Goal: Transaction & Acquisition: Purchase product/service

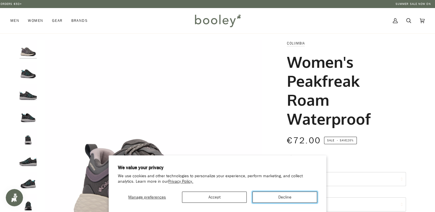
drag, startPoint x: 287, startPoint y: 198, endPoint x: 187, endPoint y: 221, distance: 102.7
click at [295, 199] on button "Decline" at bounding box center [284, 197] width 65 height 11
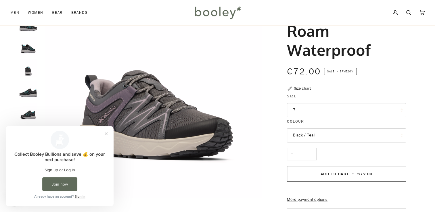
scroll to position [115, 0]
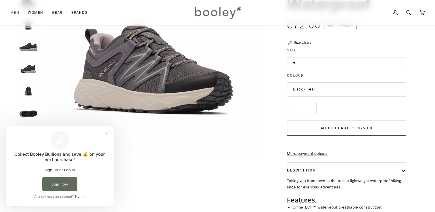
click at [326, 66] on button "7" at bounding box center [346, 64] width 119 height 14
click at [51, 55] on img "Columbia Women's Peakfreak Roam Waterproof City Grey / Granite Purple - Booley …" at bounding box center [153, 38] width 227 height 227
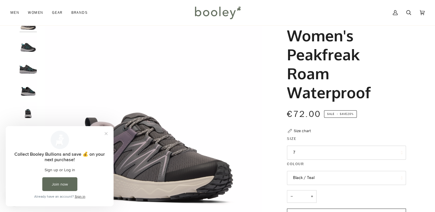
scroll to position [0, 0]
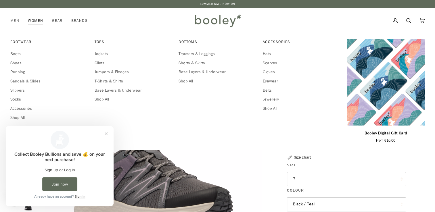
click at [32, 20] on link "Women" at bounding box center [36, 20] width 24 height 25
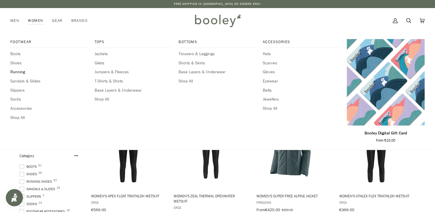
click at [16, 73] on span "Running" at bounding box center [49, 72] width 78 height 6
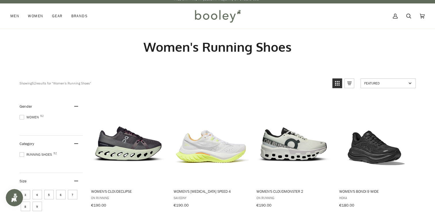
scroll to position [86, 0]
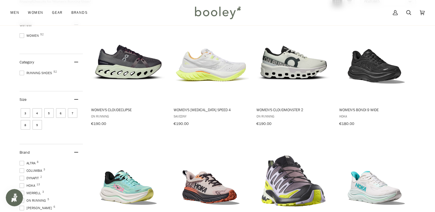
click at [49, 113] on span "5" at bounding box center [48, 112] width 9 height 9
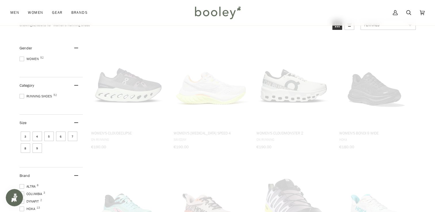
scroll to position [20, 0]
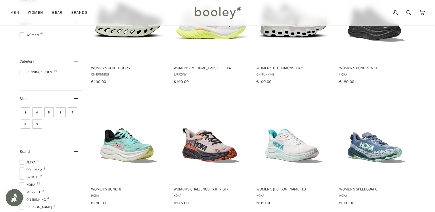
scroll to position [207, 0]
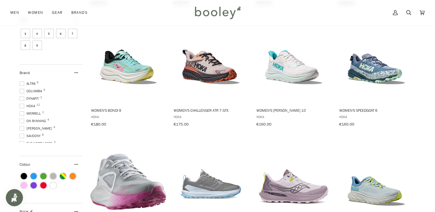
click at [21, 89] on span at bounding box center [22, 91] width 5 height 5
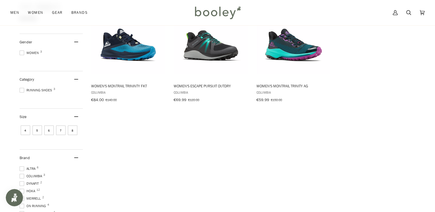
scroll to position [144, 0]
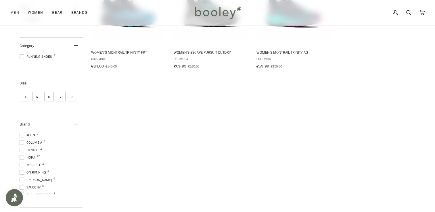
click at [21, 160] on span at bounding box center [22, 157] width 5 height 5
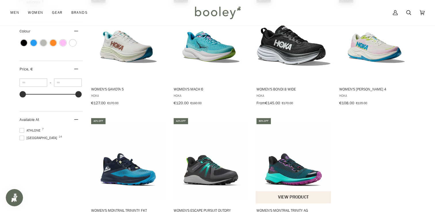
scroll to position [431, 0]
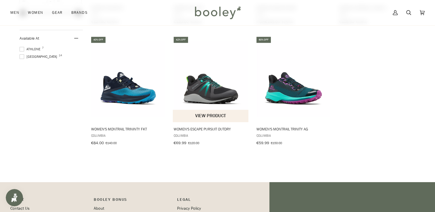
click at [213, 127] on span "Women's Escape Pursuit OutDry" at bounding box center [211, 128] width 74 height 5
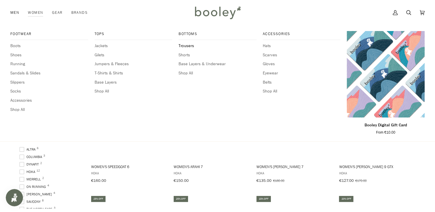
scroll to position [134, 0]
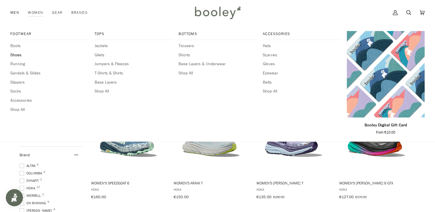
click at [19, 56] on span "Shoes" at bounding box center [49, 55] width 78 height 6
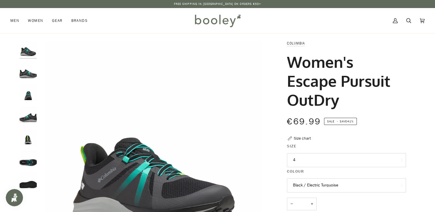
click at [308, 163] on button "4" at bounding box center [346, 160] width 119 height 14
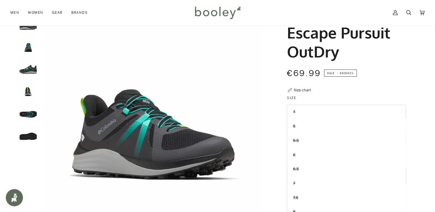
scroll to position [29, 0]
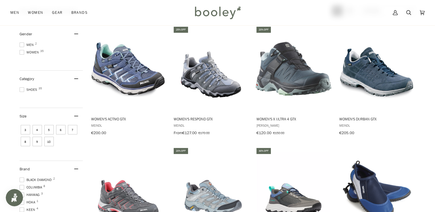
scroll to position [115, 0]
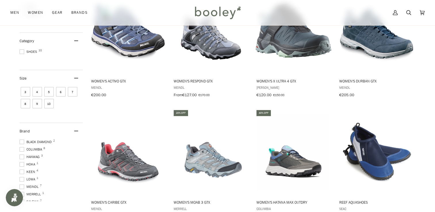
click at [51, 94] on span "5" at bounding box center [48, 91] width 9 height 9
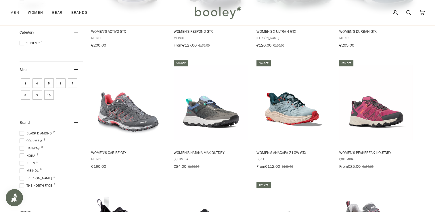
scroll to position [197, 0]
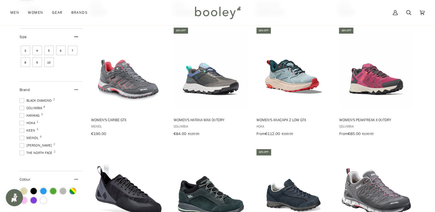
click at [30, 105] on span "Columbia 8" at bounding box center [32, 107] width 24 height 5
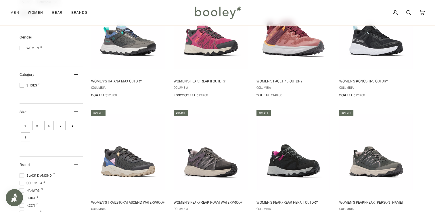
scroll to position [230, 0]
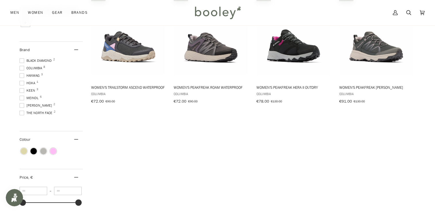
click at [28, 83] on span "Hoka 1" at bounding box center [28, 82] width 17 height 5
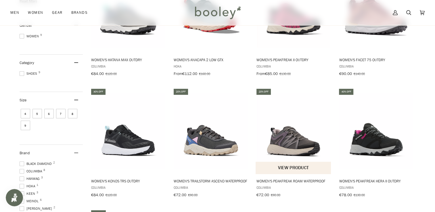
scroll to position [172, 0]
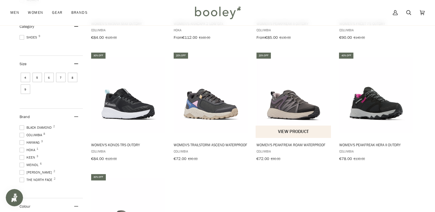
click at [297, 146] on span "Women's Peakfreak Roam Waterproof" at bounding box center [293, 144] width 74 height 5
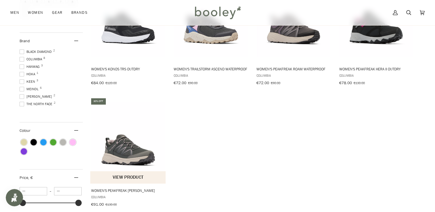
scroll to position [259, 0]
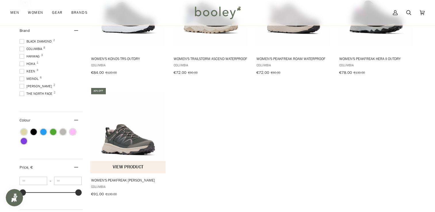
click at [123, 178] on span "Women's Peakfreak [PERSON_NAME]" at bounding box center [128, 180] width 74 height 5
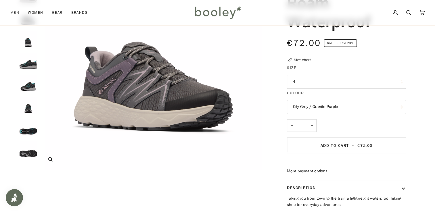
scroll to position [115, 0]
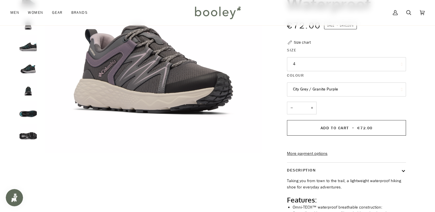
click at [332, 63] on button "4" at bounding box center [346, 64] width 119 height 14
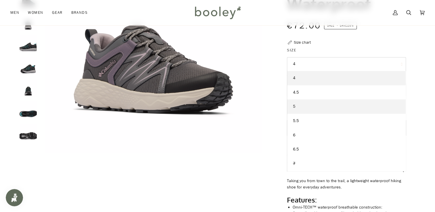
click at [298, 107] on link "5" at bounding box center [346, 106] width 118 height 14
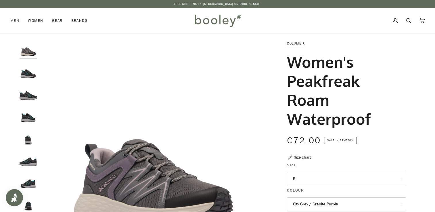
drag, startPoint x: 286, startPoint y: 59, endPoint x: 386, endPoint y: 131, distance: 123.0
click at [386, 131] on div "Columbia Women's Peakfreak Roam Waterproof €72.00 Sale • Save 20% Size chart Si…" at bounding box center [340, 213] width 129 height 347
copy h1 "Women's Peakfreak Roam Waterproof"
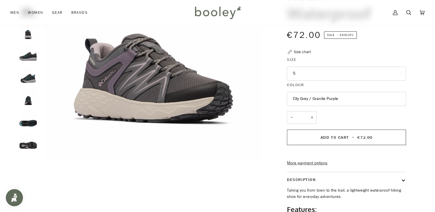
scroll to position [57, 0]
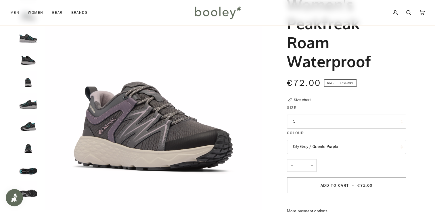
click at [26, 59] on img "Columbia Women's Peakfreak Roam Waterproof Black / Teal - Booley Galway" at bounding box center [28, 57] width 17 height 17
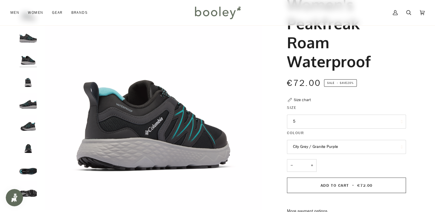
click at [27, 84] on img "Columbia Women's Peakfreak Roam Waterproof Black / Teal - Booley Galway" at bounding box center [28, 79] width 17 height 17
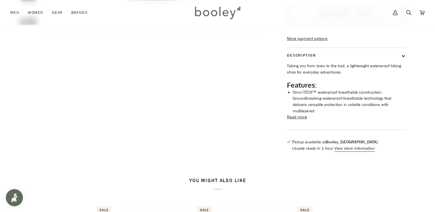
scroll to position [86, 0]
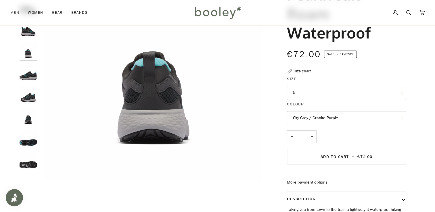
click at [26, 54] on img "Columbia Women's Peakfreak Roam Waterproof Black / Teal - Booley Galway" at bounding box center [28, 50] width 17 height 17
click at [26, 74] on img "Columbia Women's Peakfreak Roam Waterproof Black / Teal - Booley Galway" at bounding box center [28, 72] width 17 height 17
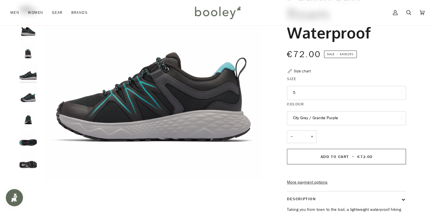
click at [28, 99] on img "Columbia Women's Peakfreak Roam Waterproof Black / Teal - Booley Galway" at bounding box center [28, 94] width 17 height 17
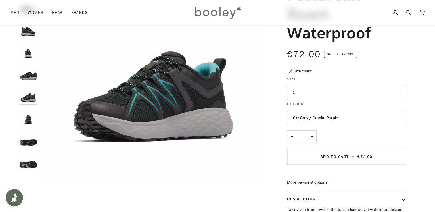
click at [26, 121] on img "Columbia Women's Peakfreak Roam Waterproof Black / Teal - Booley Galway" at bounding box center [28, 116] width 17 height 17
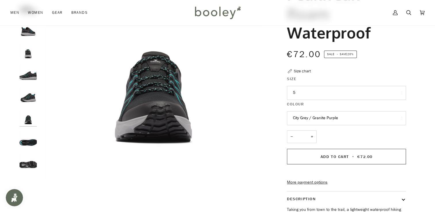
click at [31, 143] on img "Columbia Women's Peakfreak Roam Waterproof Black / Teal - Booley Galway" at bounding box center [28, 138] width 17 height 17
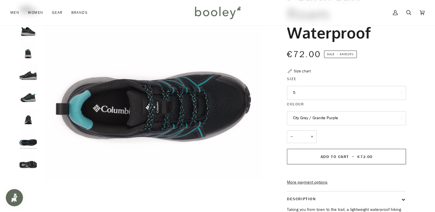
click at [26, 165] on img "Columbia Women's Peakfreak Roam Waterproof Black / Teal - Booley Galway" at bounding box center [28, 160] width 17 height 17
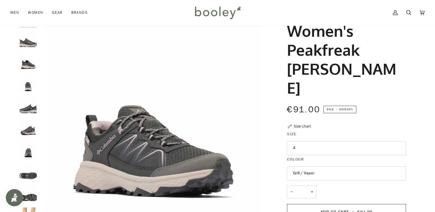
scroll to position [57, 0]
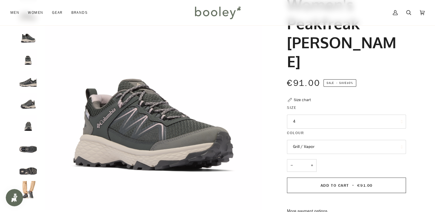
click at [354, 140] on button "Grill / Vapor" at bounding box center [346, 147] width 119 height 14
click at [378, 115] on button "4" at bounding box center [346, 122] width 119 height 14
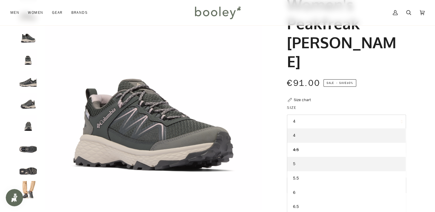
click at [307, 157] on link "5" at bounding box center [346, 164] width 118 height 14
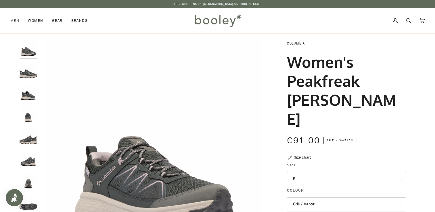
click at [24, 75] on img "Columbia Women's Peakfreak Rush Outdry Grill / Vapor - Booley Galway" at bounding box center [28, 70] width 17 height 17
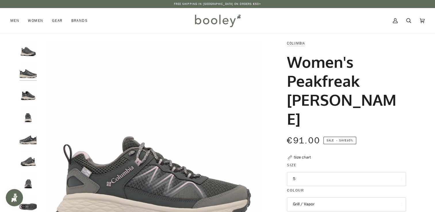
click at [29, 99] on img "Columbia Women's Peakfreak Rush Outdry Grill / Vapor - Booley Galway" at bounding box center [28, 92] width 17 height 17
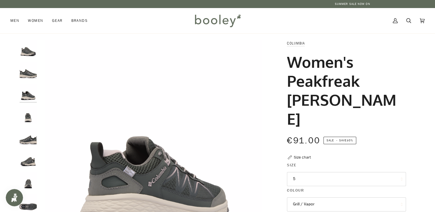
click at [29, 118] on img "Columbia Women's Peakfreak Rush Outdry Grill / Vapor - Booley Galway" at bounding box center [28, 114] width 17 height 17
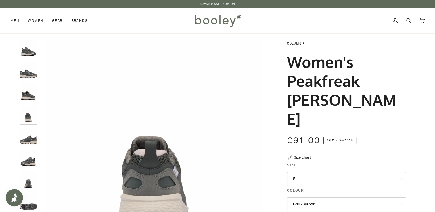
click at [24, 142] on img "Columbia Women's Peakfreak Rush Outdry Grill / Vapor - Booley Galway" at bounding box center [28, 136] width 17 height 17
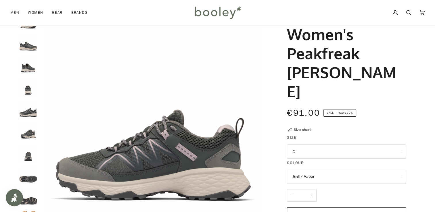
scroll to position [57, 0]
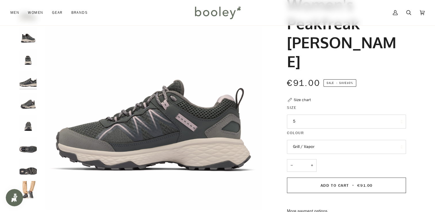
click at [33, 130] on img "Columbia Women's Peakfreak Rush Outdry Grill / Vapor - Booley Galway" at bounding box center [28, 123] width 17 height 17
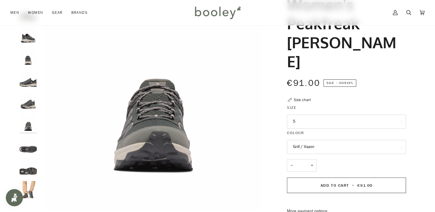
click at [27, 147] on img "Columbia Women's Peakfreak Rush Outdry Grill / Vapor - Booley Galway" at bounding box center [28, 145] width 17 height 17
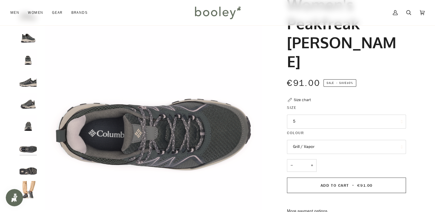
click at [30, 172] on img "Columbia Women's Peakfreak Rush Outdry Grill / Vapor - Booley Galway" at bounding box center [28, 167] width 17 height 17
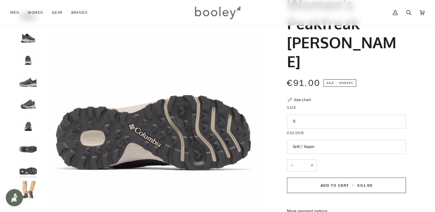
click at [35, 103] on img "Columbia Women's Peakfreak Rush Outdry Grill / Vapor - Booley Galway" at bounding box center [28, 101] width 17 height 17
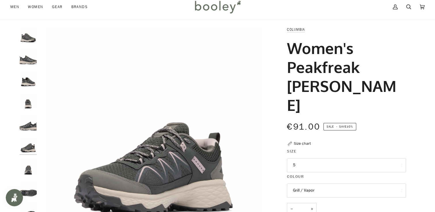
scroll to position [0, 0]
